Goal: Information Seeking & Learning: Learn about a topic

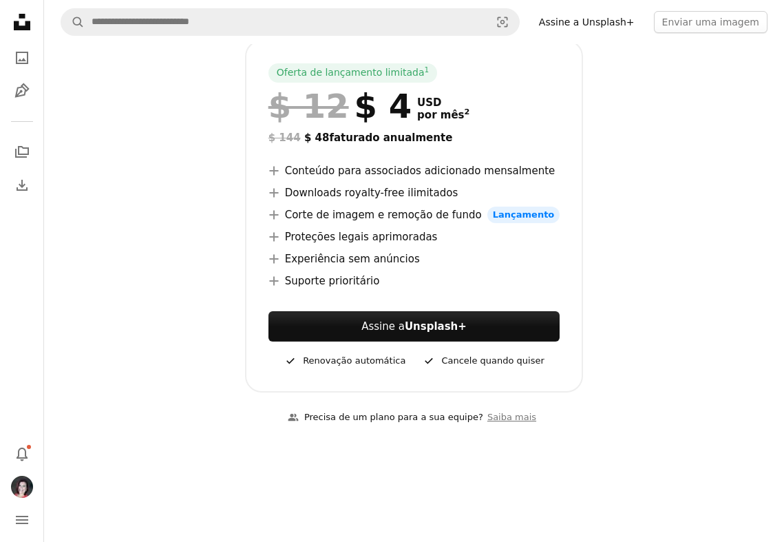
scroll to position [165, 0]
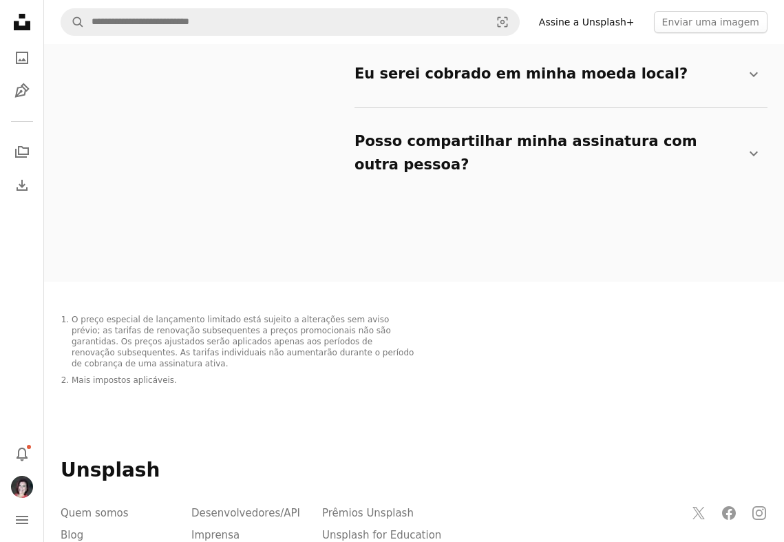
scroll to position [2541, 0]
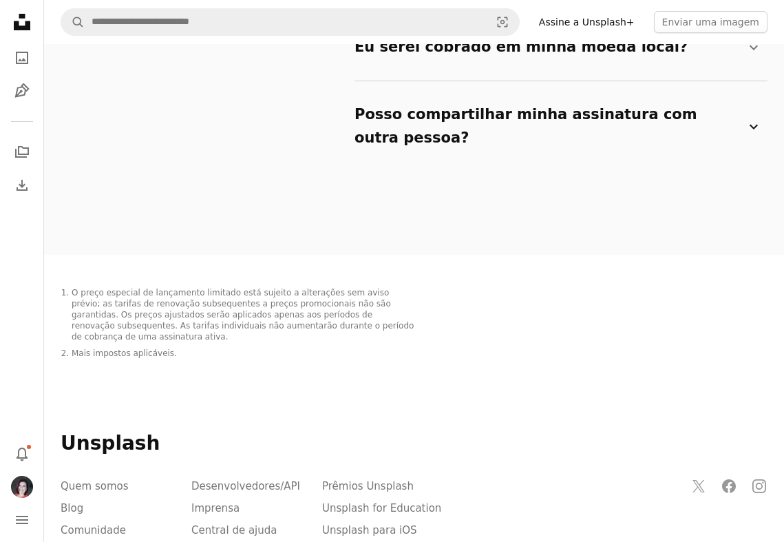
click at [561, 92] on summary "Posso compartilhar minha assinatura com outra pessoa? Chevron down" at bounding box center [559, 126] width 408 height 68
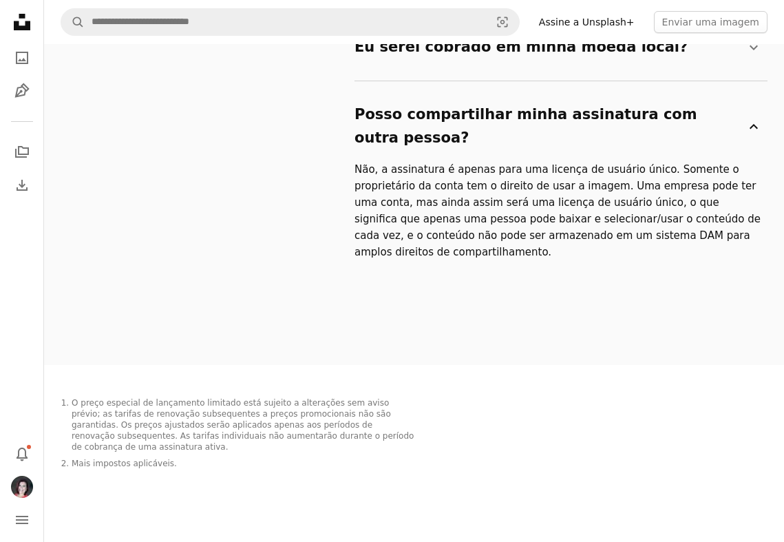
click at [749, 118] on icon "Chevron down" at bounding box center [754, 126] width 17 height 17
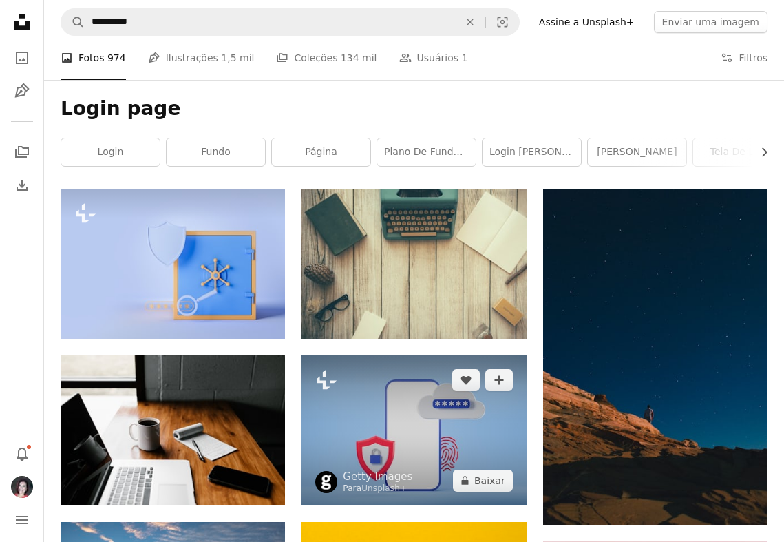
click at [375, 452] on img at bounding box center [414, 430] width 224 height 150
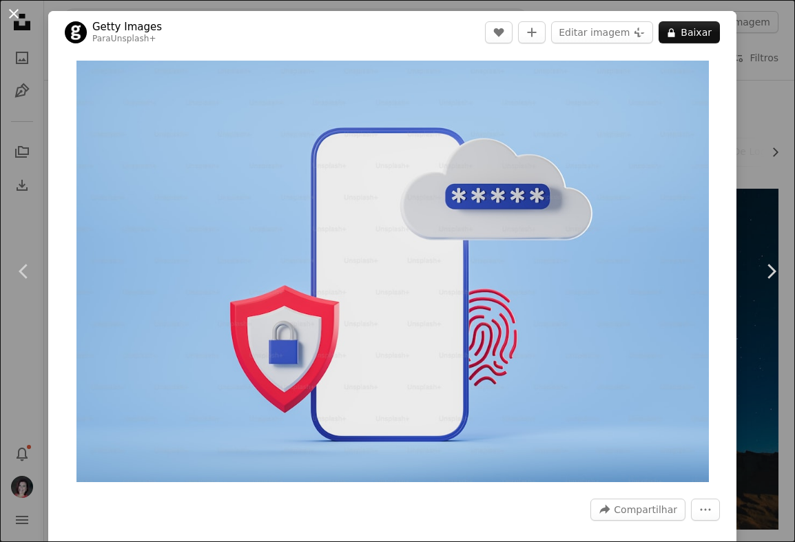
click at [14, 13] on button "An X shape" at bounding box center [14, 14] width 17 height 17
